Goal: Information Seeking & Learning: Learn about a topic

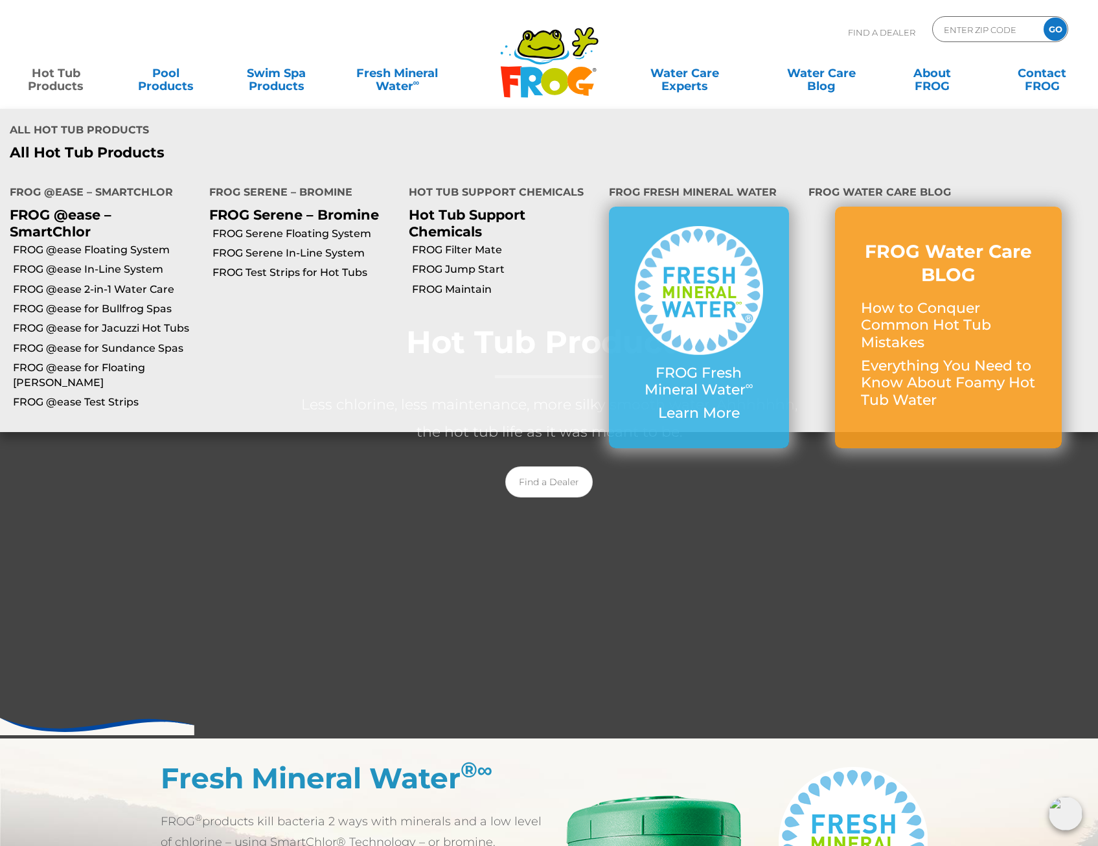
click at [49, 72] on link "Hot Tub Products" at bounding box center [55, 73] width 85 height 26
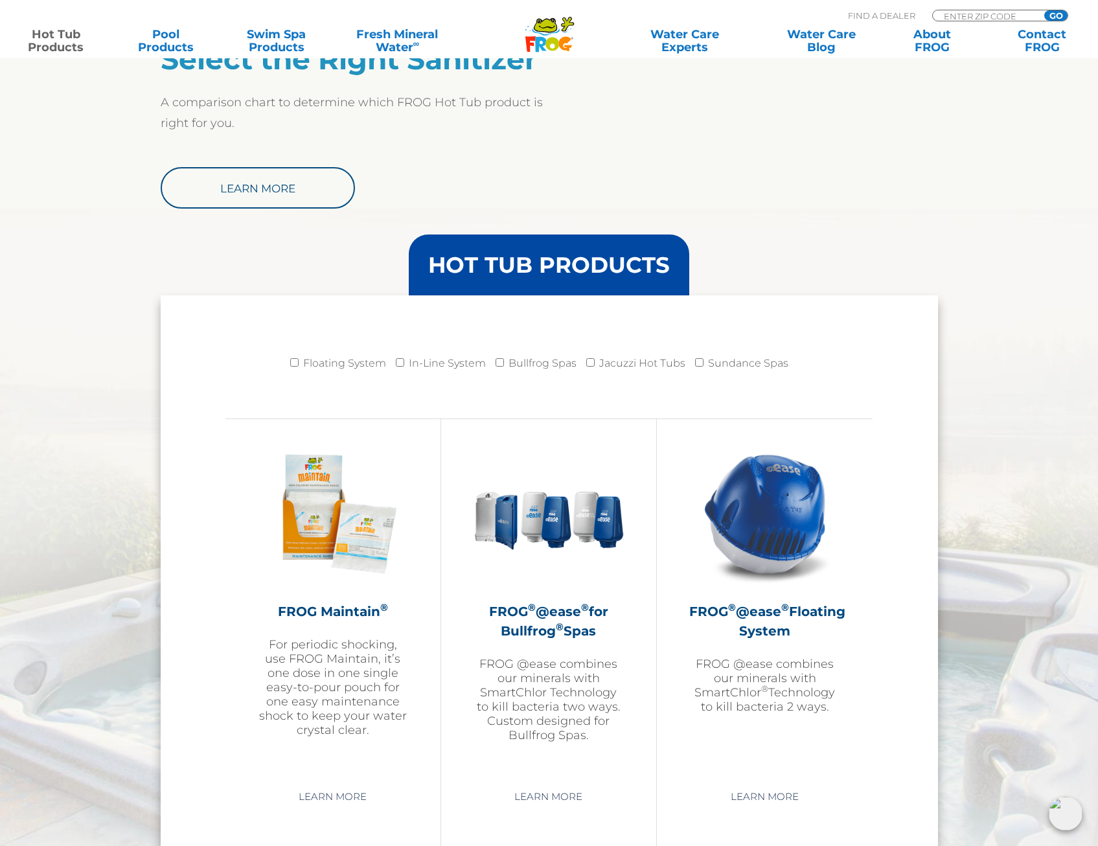
scroll to position [1036, 0]
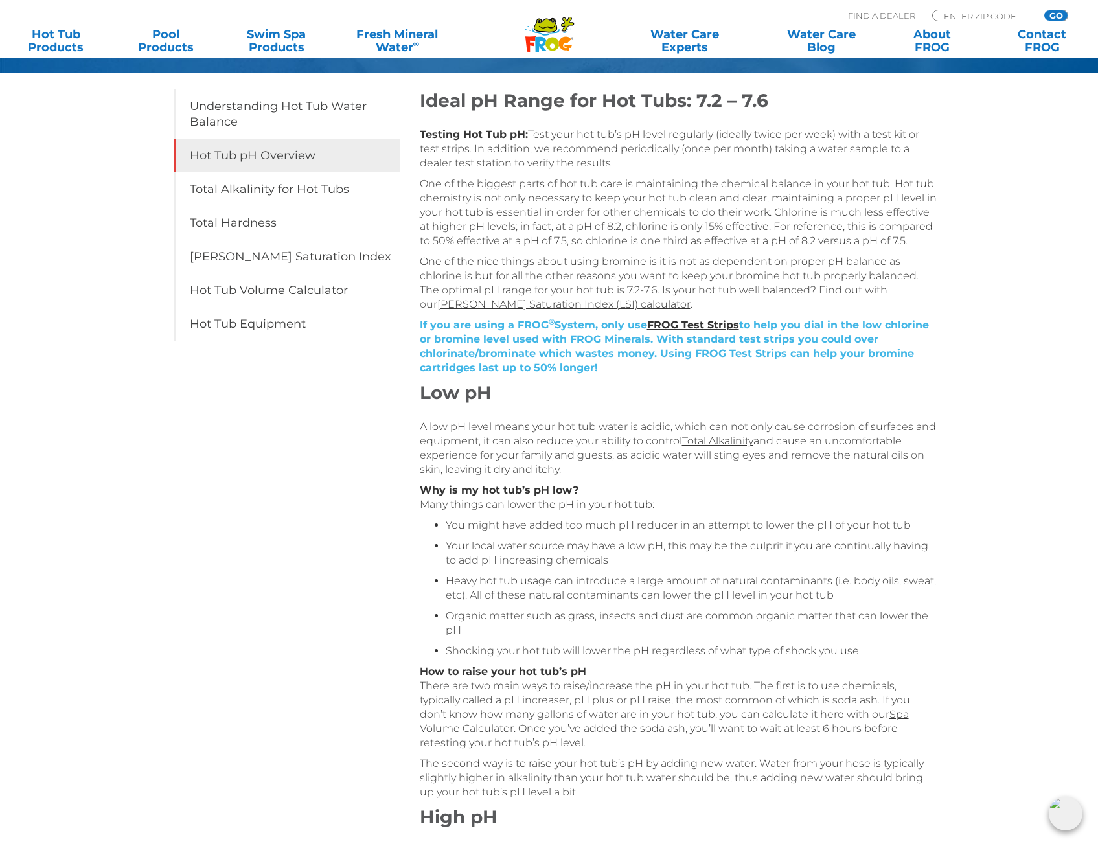
scroll to position [194, 0]
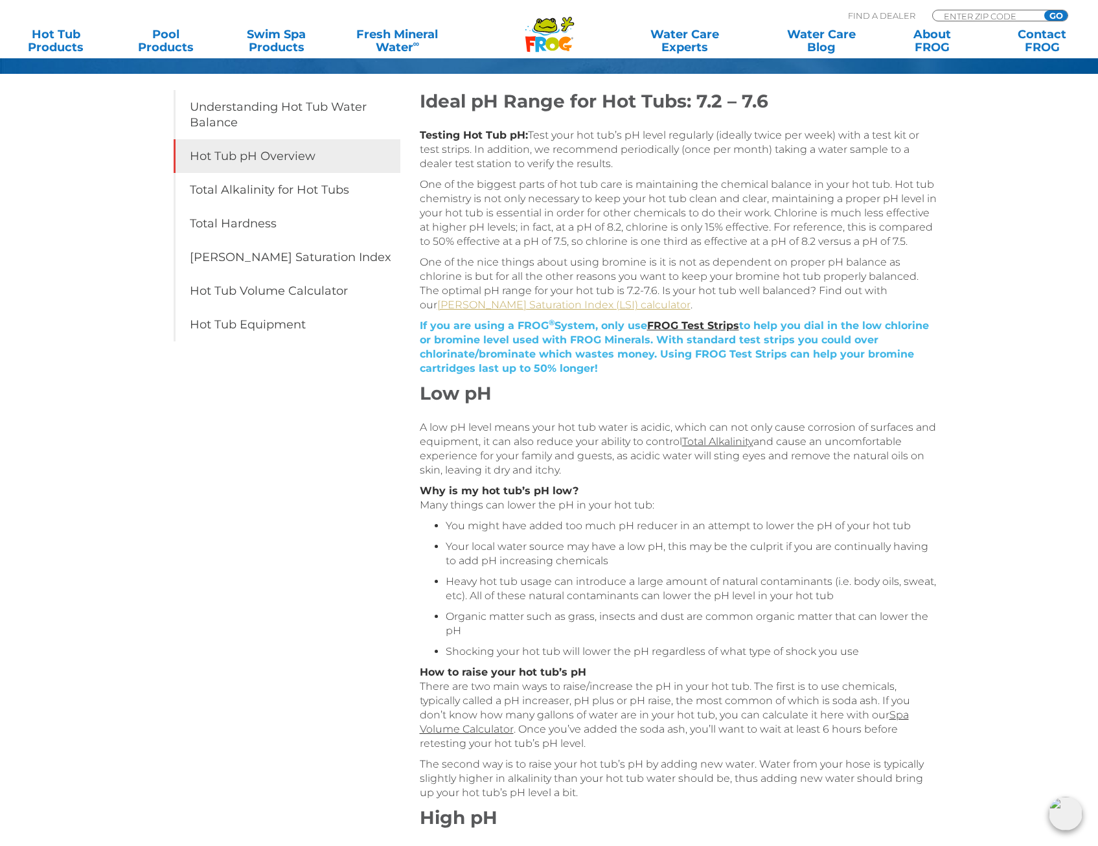
click at [567, 308] on link "Langelier Saturation Index (LSI) calculator" at bounding box center [563, 305] width 253 height 12
click at [291, 288] on link "Hot Tub Volume Calculator" at bounding box center [287, 291] width 227 height 34
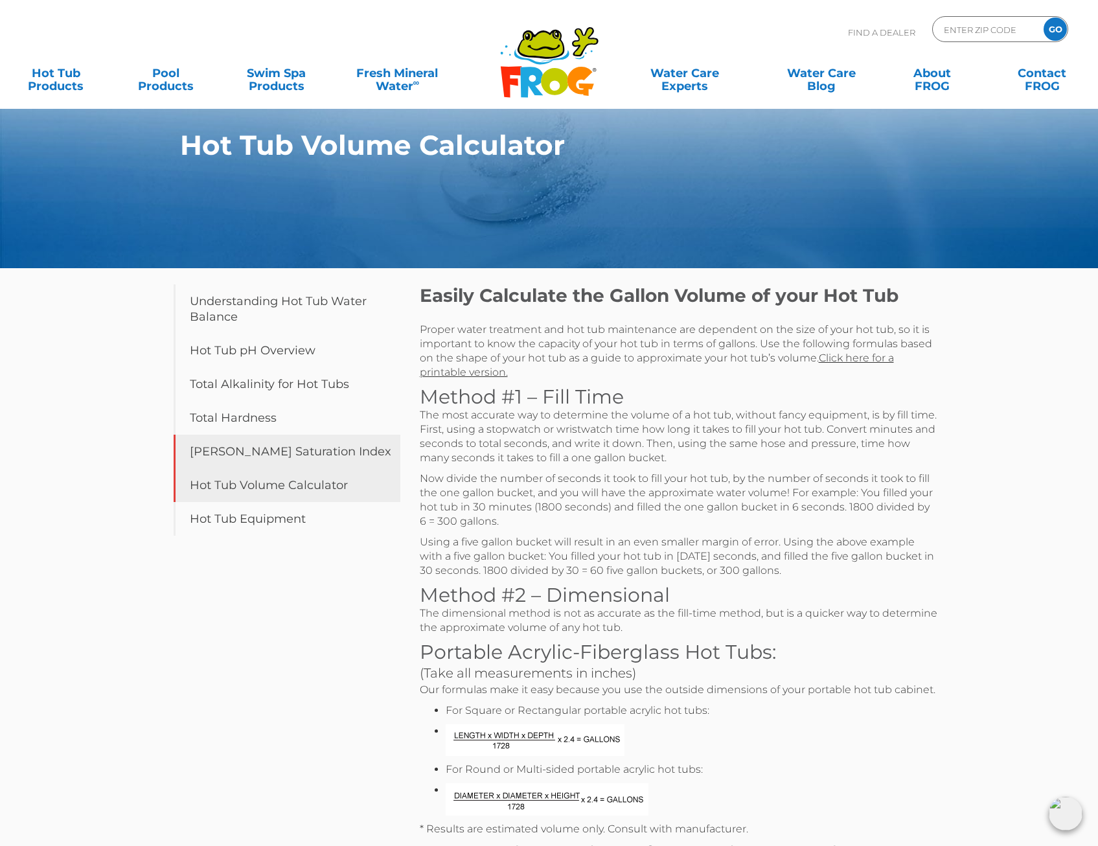
click at [249, 441] on link "[PERSON_NAME] Saturation Index" at bounding box center [287, 452] width 227 height 34
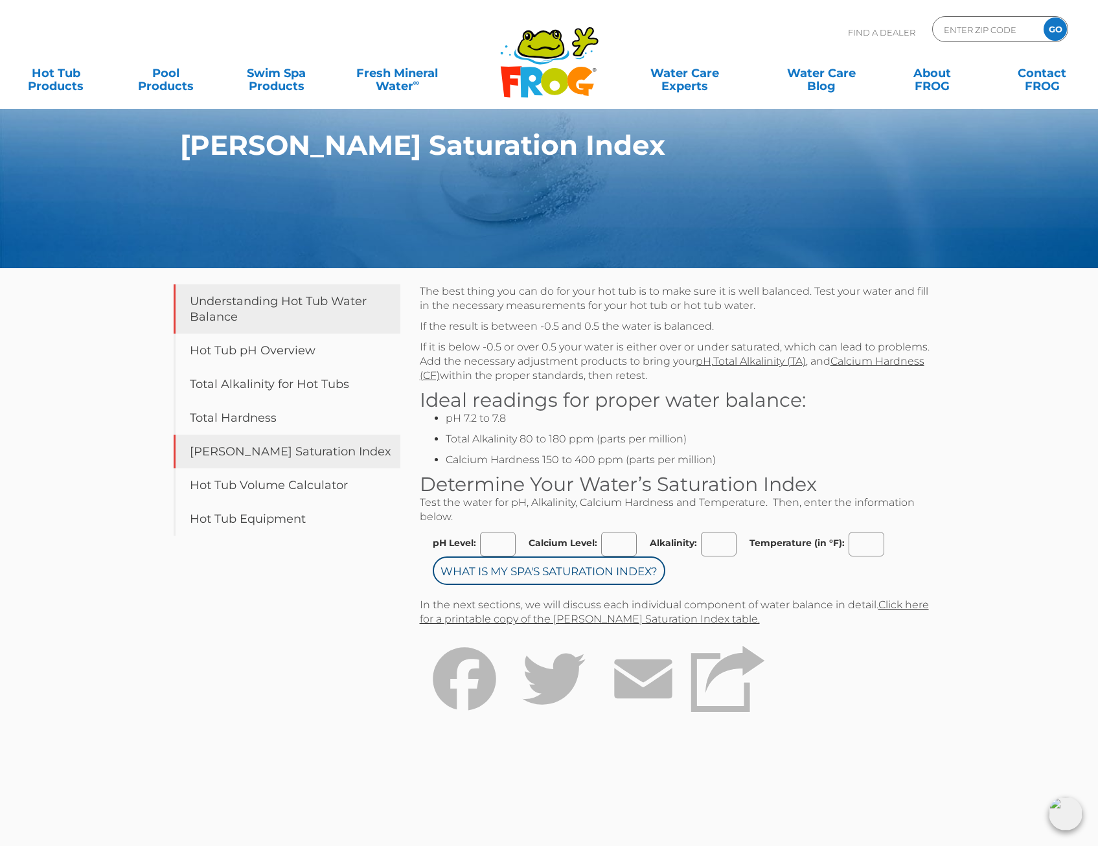
click at [292, 304] on link "Understanding Hot Tub Water Balance" at bounding box center [287, 308] width 227 height 49
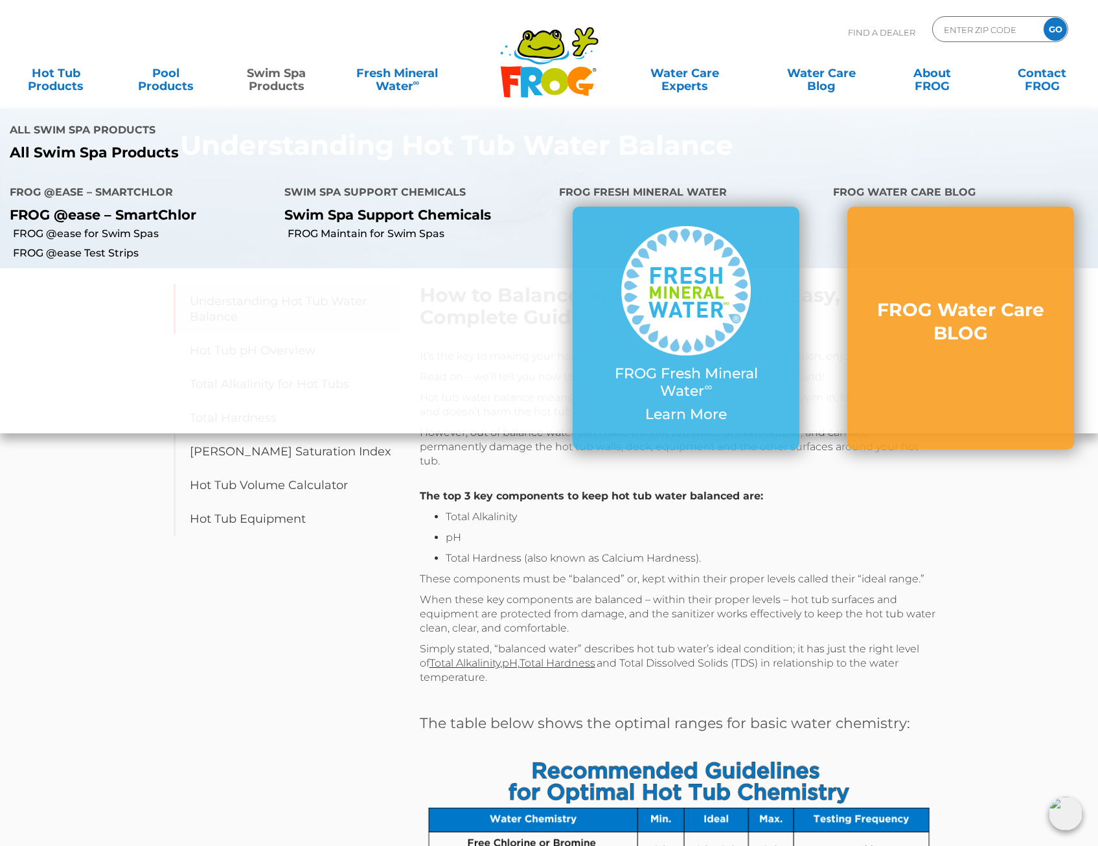
click at [273, 76] on link "Swim Spa Products" at bounding box center [275, 73] width 85 height 26
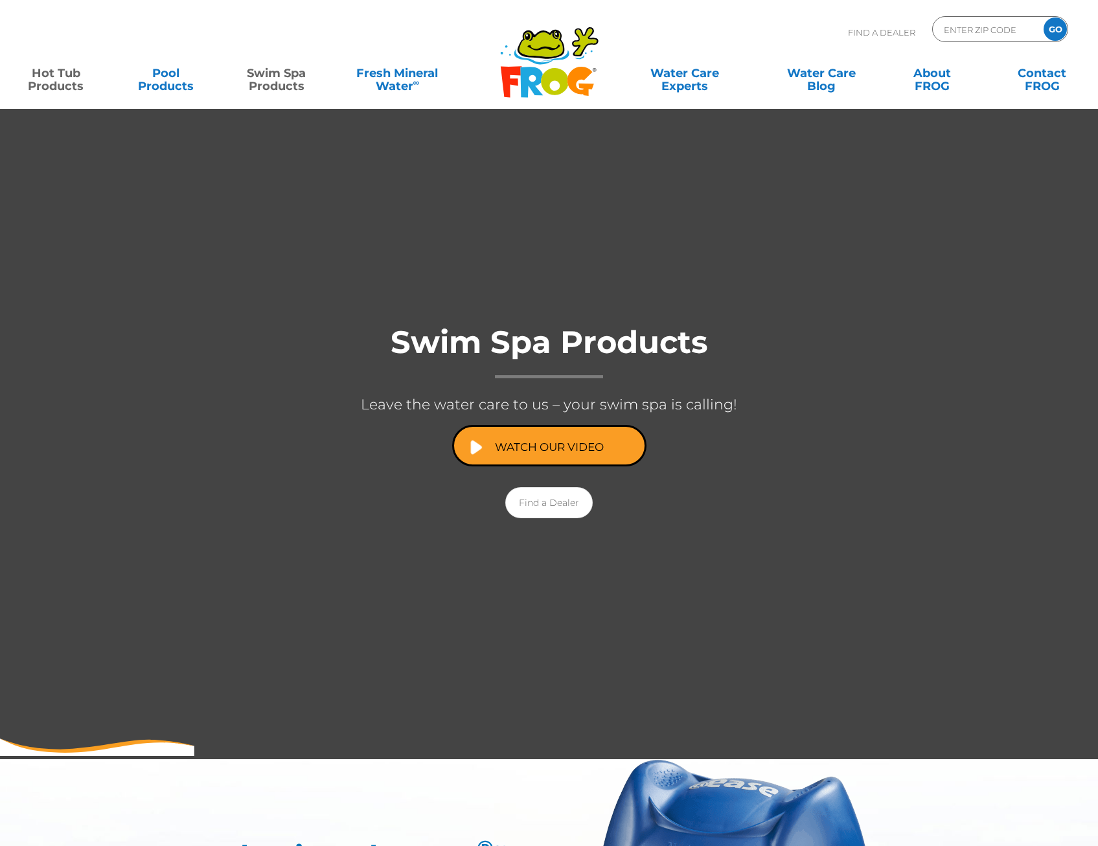
click at [52, 74] on link "Hot Tub Products" at bounding box center [55, 73] width 85 height 26
